Goal: Book appointment/travel/reservation

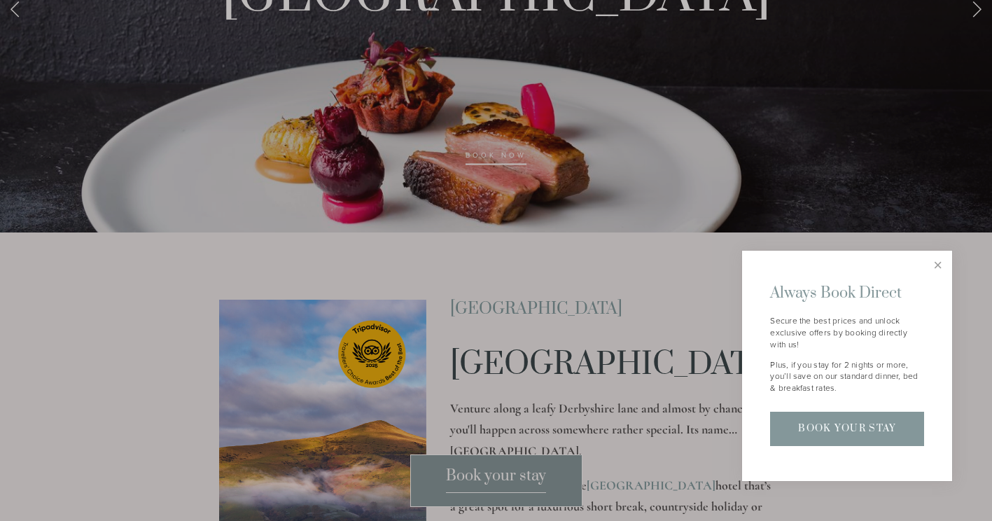
scroll to position [117, 0]
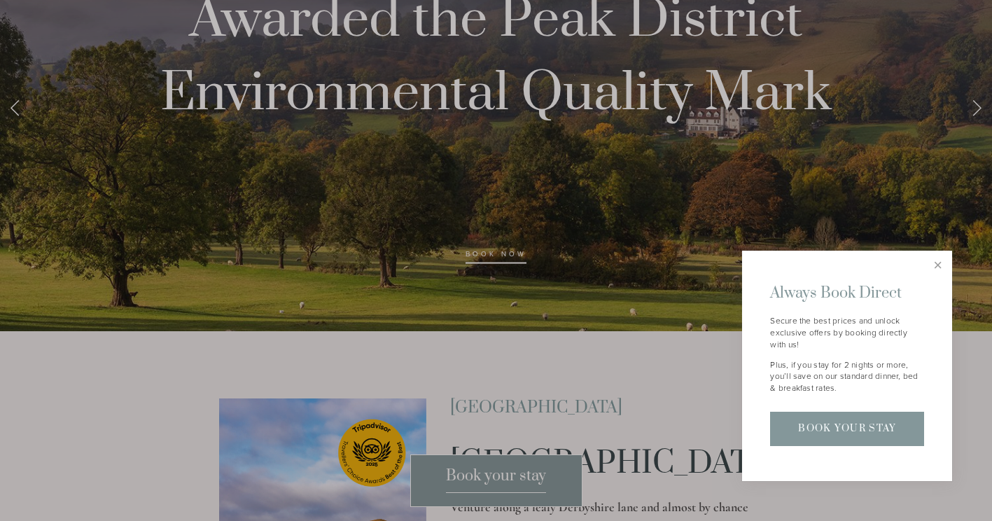
click at [868, 438] on link "Book Your Stay" at bounding box center [847, 429] width 154 height 34
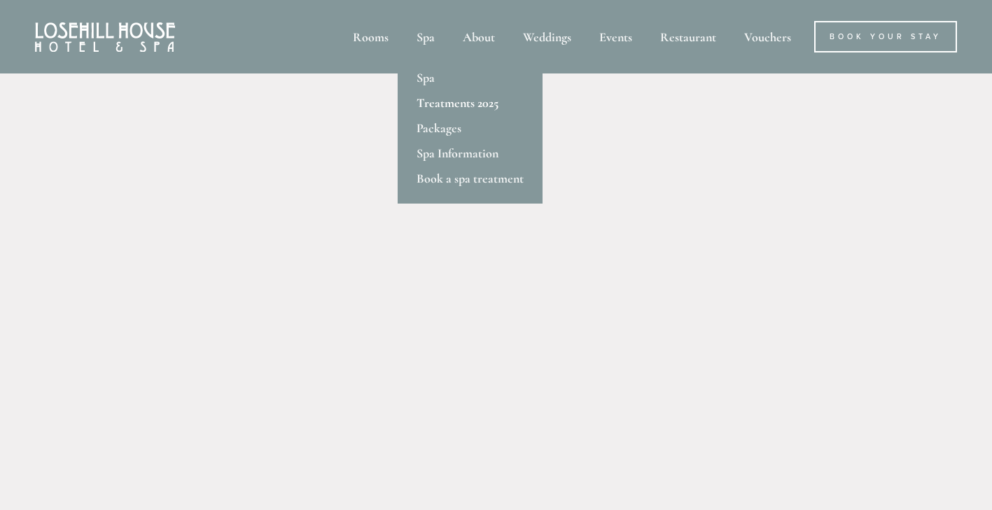
click at [447, 101] on link "Treatments 2025" at bounding box center [470, 102] width 145 height 25
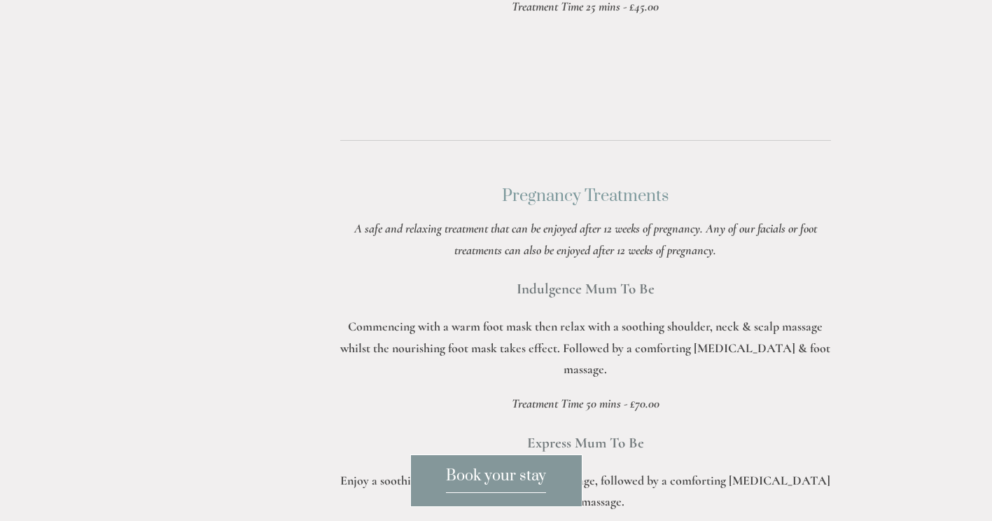
scroll to position [3968, 0]
